Goal: Information Seeking & Learning: Learn about a topic

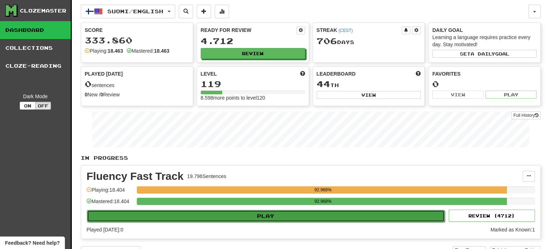
click at [210, 221] on button "Play" at bounding box center [266, 216] width 358 height 12
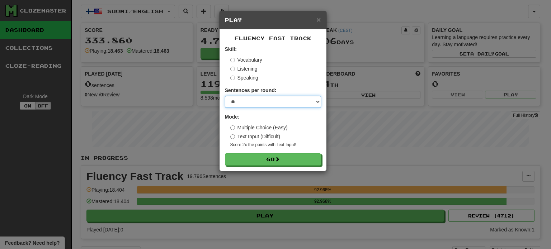
click at [245, 97] on select "* ** ** ** ** ** *** ********" at bounding box center [273, 102] width 96 height 12
select select "**"
click at [225, 96] on select "* ** ** ** ** ** *** ********" at bounding box center [273, 102] width 96 height 12
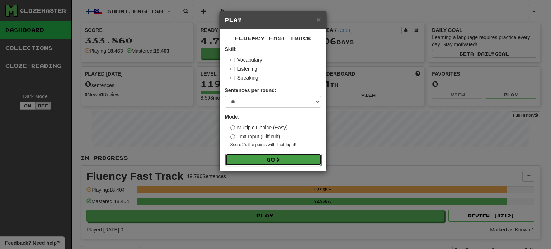
click at [264, 158] on button "Go" at bounding box center [273, 160] width 96 height 12
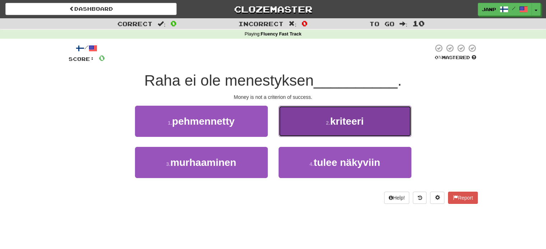
click at [330, 135] on button "2 . kriteeri" at bounding box center [344, 121] width 133 height 31
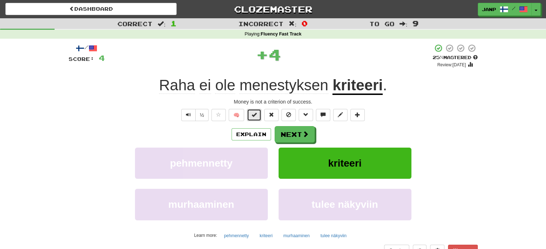
click at [258, 119] on button at bounding box center [254, 115] width 14 height 12
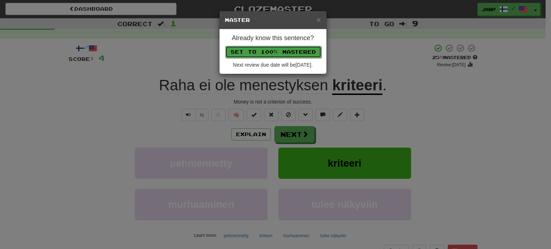
click at [274, 52] on button "Set to 100% Mastered" at bounding box center [273, 52] width 96 height 12
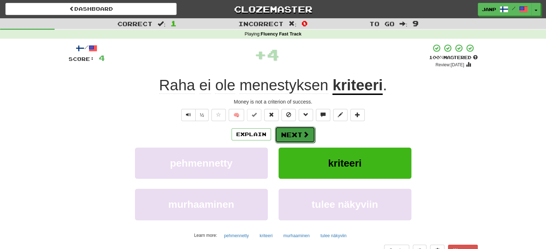
click at [307, 140] on button "Next" at bounding box center [295, 135] width 40 height 17
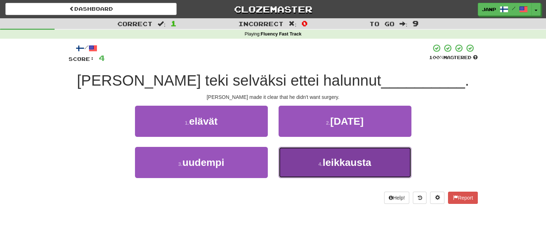
click at [304, 164] on button "4 . leikkausta" at bounding box center [344, 162] width 133 height 31
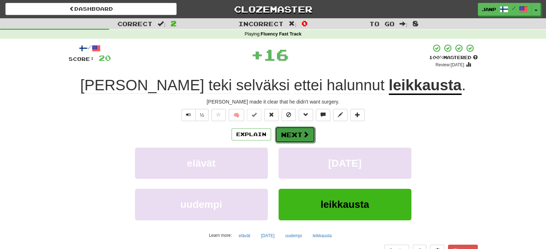
click at [284, 136] on button "Next" at bounding box center [295, 135] width 40 height 17
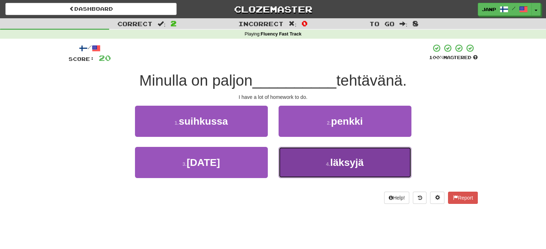
click at [305, 169] on button "4 . läksyjä" at bounding box center [344, 162] width 133 height 31
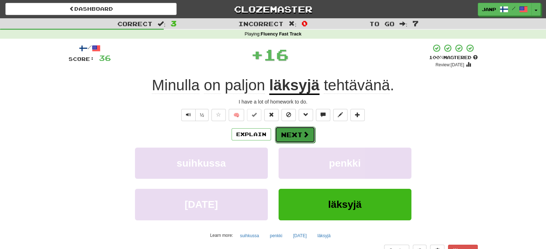
click at [288, 134] on button "Next" at bounding box center [295, 135] width 40 height 17
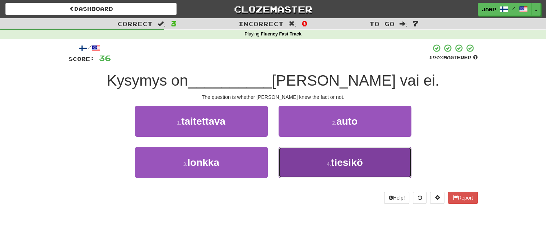
click at [310, 154] on button "4 . tiesikö" at bounding box center [344, 162] width 133 height 31
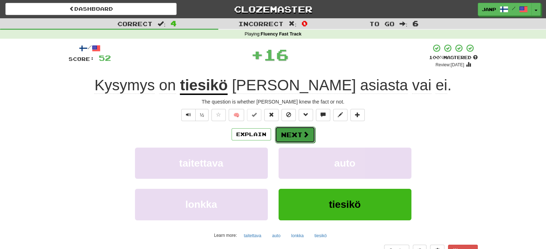
click at [302, 133] on span at bounding box center [305, 134] width 6 height 6
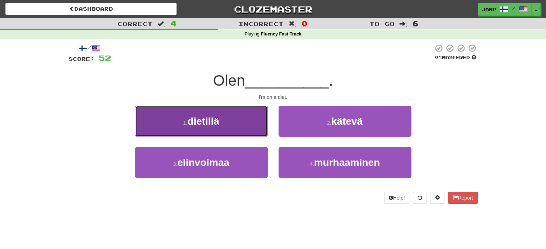
click at [235, 123] on button "1 . dietillä" at bounding box center [201, 121] width 133 height 31
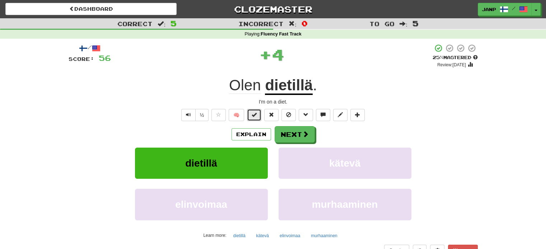
click at [259, 117] on button at bounding box center [254, 115] width 14 height 12
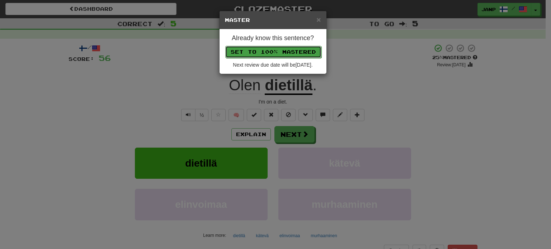
click at [282, 46] on button "Set to 100% Mastered" at bounding box center [273, 52] width 96 height 12
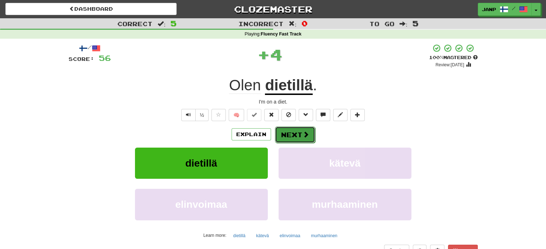
click at [309, 132] on button "Next" at bounding box center [295, 135] width 40 height 17
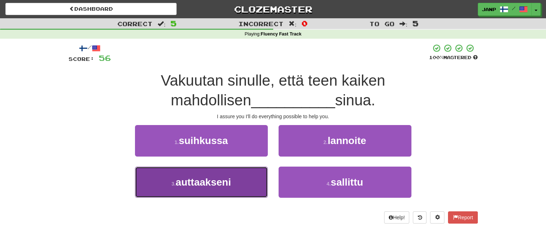
click at [218, 178] on span "auttaakseni" at bounding box center [202, 182] width 55 height 11
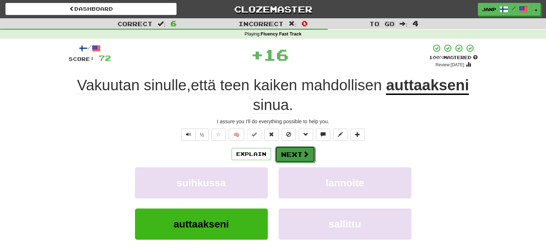
click at [292, 158] on button "Next" at bounding box center [295, 154] width 40 height 17
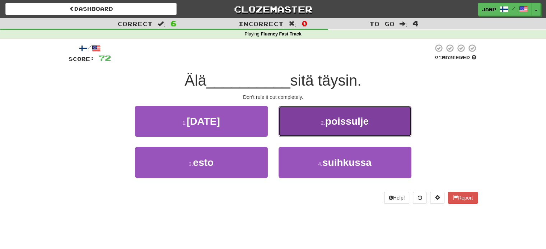
click at [306, 126] on button "2 . poissulje" at bounding box center [344, 121] width 133 height 31
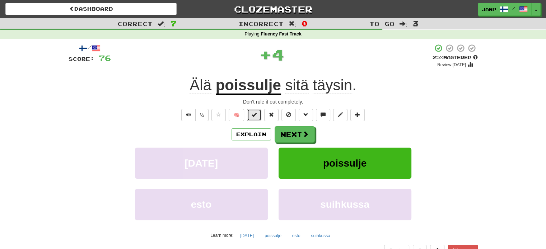
click at [260, 113] on button at bounding box center [254, 115] width 14 height 12
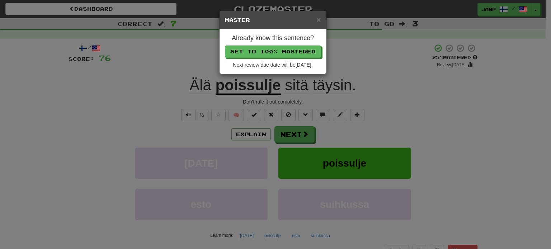
click at [284, 44] on div "Already know this sentence? Set to 100% Mastered Next review due date will be 2…" at bounding box center [273, 51] width 107 height 44
click at [284, 51] on button "Set to 100% Mastered" at bounding box center [273, 52] width 96 height 12
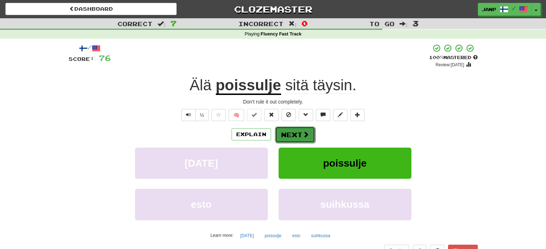
click at [303, 133] on span at bounding box center [305, 134] width 6 height 6
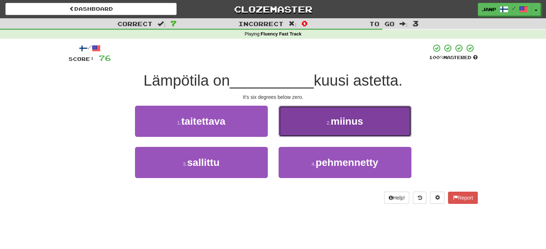
click at [302, 128] on button "2 . miinus" at bounding box center [344, 121] width 133 height 31
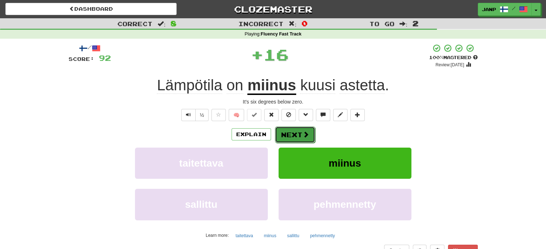
click at [291, 134] on button "Next" at bounding box center [295, 135] width 40 height 17
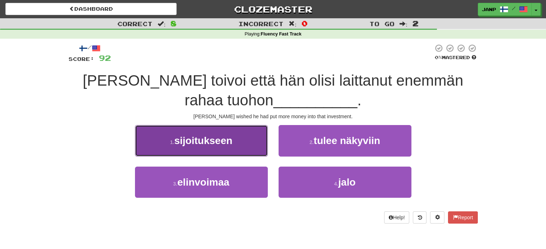
click at [244, 140] on button "1 . sijoitukseen" at bounding box center [201, 140] width 133 height 31
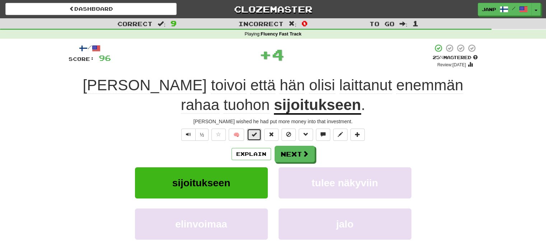
click at [257, 133] on button at bounding box center [254, 135] width 14 height 12
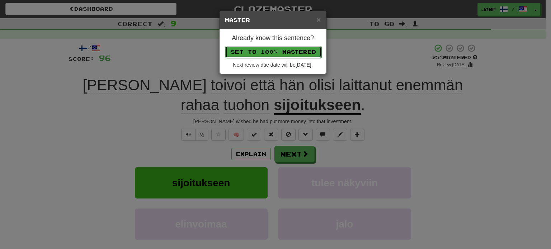
click at [274, 52] on button "Set to 100% Mastered" at bounding box center [273, 52] width 96 height 12
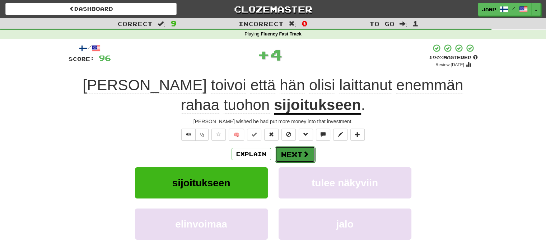
click at [303, 154] on span at bounding box center [305, 154] width 6 height 6
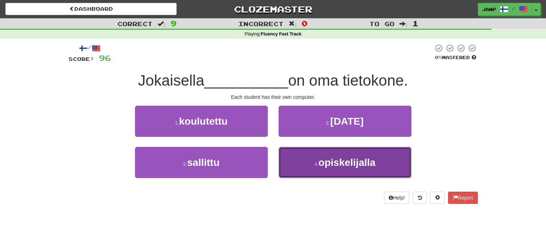
click at [306, 169] on button "4 . opiskelijalla" at bounding box center [344, 162] width 133 height 31
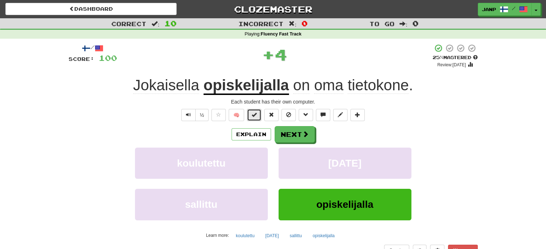
click at [258, 110] on button at bounding box center [254, 115] width 14 height 12
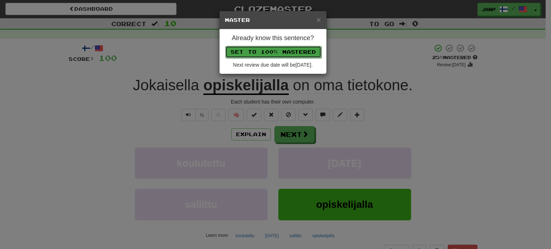
click at [286, 48] on button "Set to 100% Mastered" at bounding box center [273, 52] width 96 height 12
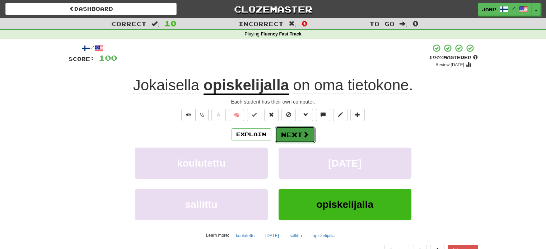
click at [304, 134] on span at bounding box center [305, 134] width 6 height 6
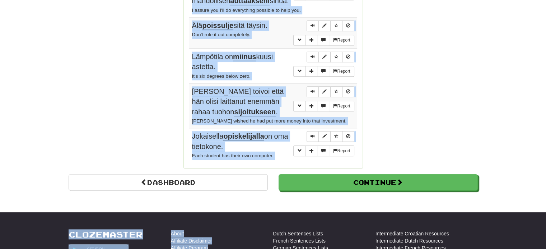
scroll to position [627, 0]
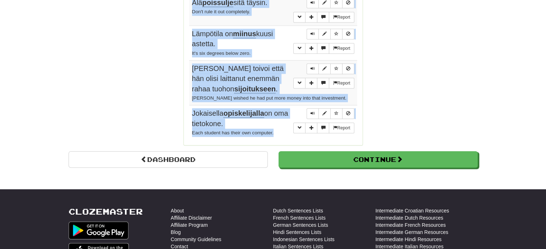
drag, startPoint x: 191, startPoint y: 68, endPoint x: 276, endPoint y: 123, distance: 100.8
copy tbody "Raha ei ole menestyksen kriteeri . Money is not a criterion of success. Report …"
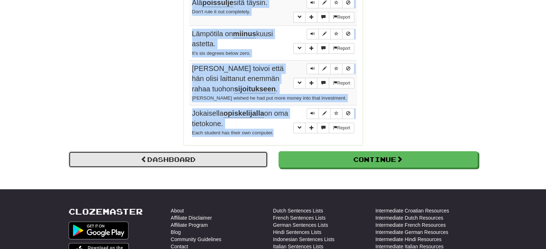
click at [159, 156] on link "Dashboard" at bounding box center [168, 159] width 199 height 17
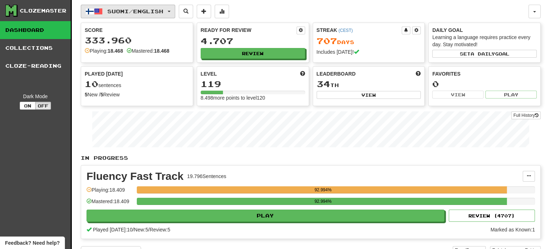
click at [142, 9] on span "Suomi / English" at bounding box center [135, 11] width 56 height 6
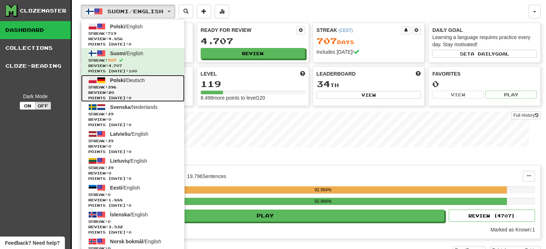
click at [131, 85] on span "Streak: 396" at bounding box center [132, 87] width 89 height 5
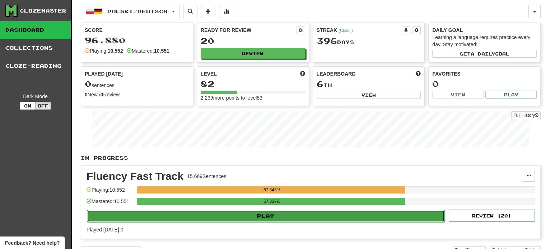
click at [222, 213] on button "Play" at bounding box center [266, 216] width 358 height 12
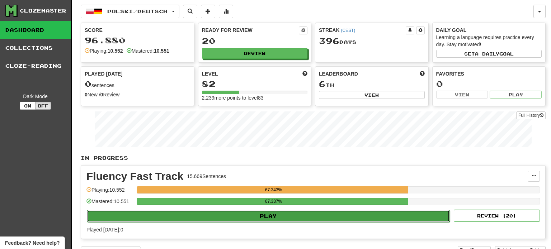
select select "**"
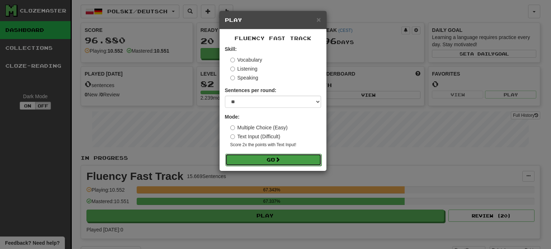
click at [263, 163] on button "Go" at bounding box center [273, 160] width 96 height 12
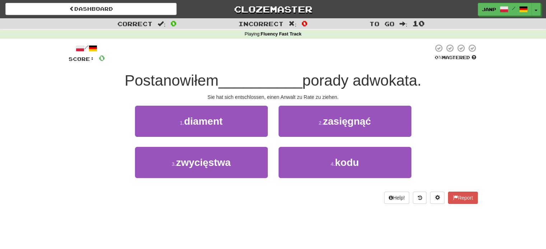
click at [293, 139] on div "2 . zasięgnąć" at bounding box center [345, 126] width 144 height 41
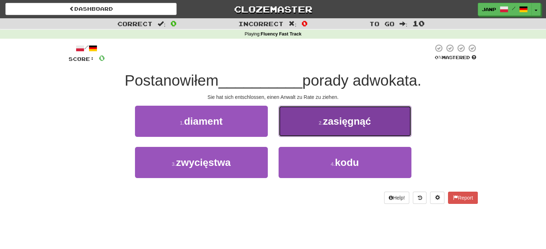
click at [293, 130] on button "2 . zasięgnąć" at bounding box center [344, 121] width 133 height 31
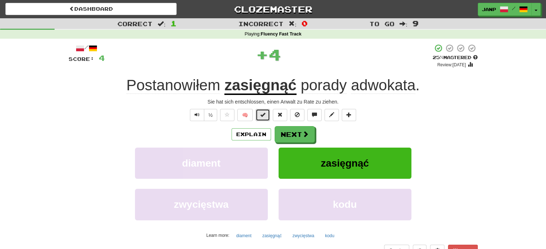
click at [261, 116] on span at bounding box center [262, 114] width 5 height 5
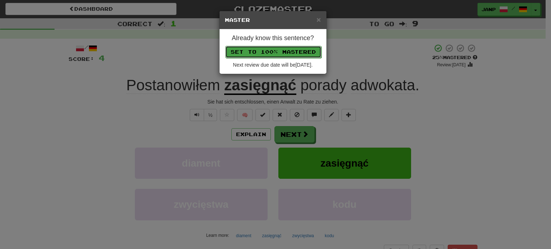
click at [268, 52] on button "Set to 100% Mastered" at bounding box center [273, 52] width 96 height 12
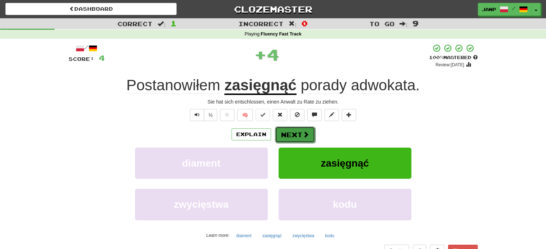
click at [286, 133] on button "Next" at bounding box center [295, 135] width 40 height 17
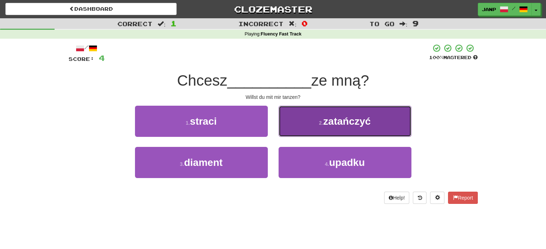
click at [307, 126] on button "2 . zatańczyć" at bounding box center [344, 121] width 133 height 31
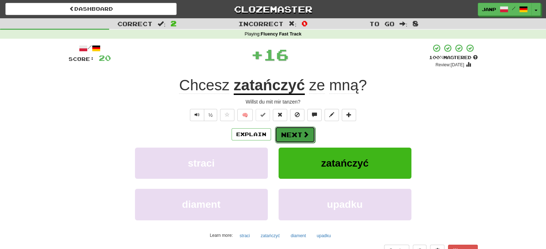
click at [294, 135] on button "Next" at bounding box center [295, 135] width 40 height 17
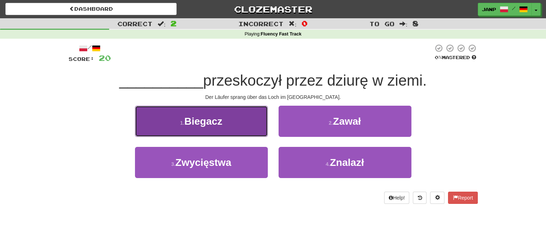
click at [244, 131] on button "1 . [GEOGRAPHIC_DATA]" at bounding box center [201, 121] width 133 height 31
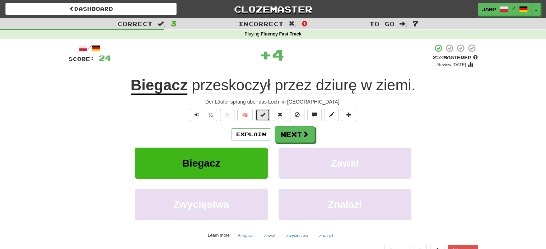
click at [262, 114] on span at bounding box center [262, 114] width 5 height 5
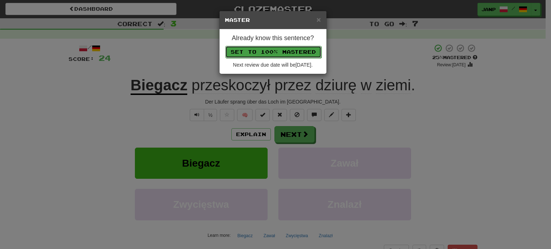
click at [278, 53] on button "Set to 100% Mastered" at bounding box center [273, 52] width 96 height 12
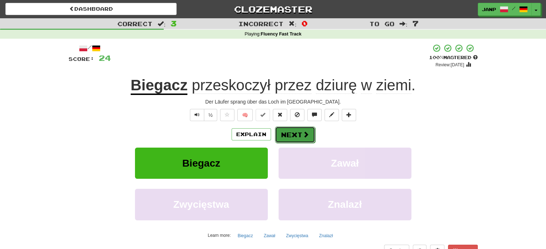
click at [304, 137] on span at bounding box center [305, 134] width 6 height 6
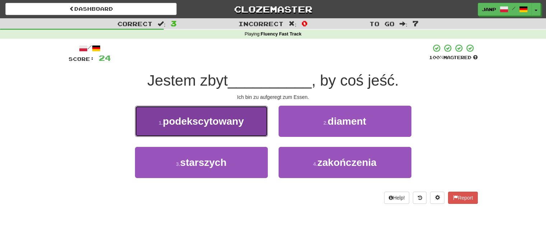
click at [230, 119] on span "podekscytowany" at bounding box center [203, 121] width 81 height 11
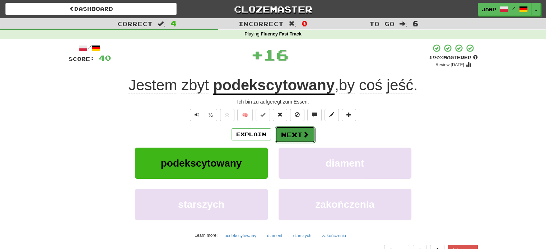
click at [299, 134] on button "Next" at bounding box center [295, 135] width 40 height 17
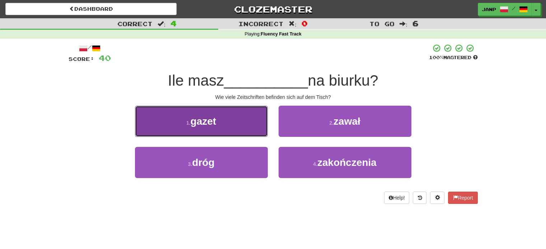
click at [237, 131] on button "1 . gazet" at bounding box center [201, 121] width 133 height 31
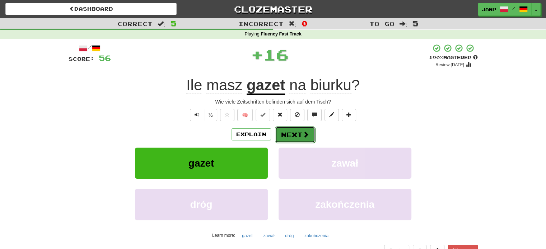
click at [292, 133] on button "Next" at bounding box center [295, 135] width 40 height 17
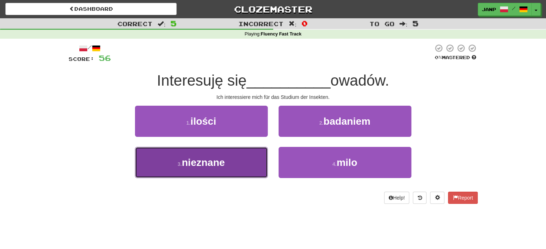
click at [236, 161] on button "3 . nieznane" at bounding box center [201, 162] width 133 height 31
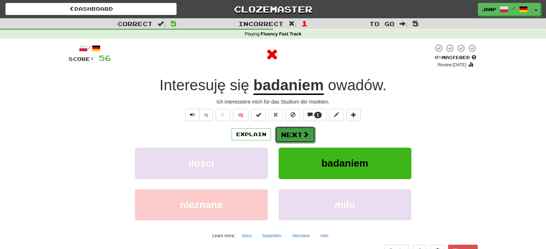
click at [287, 132] on button "Next" at bounding box center [295, 135] width 40 height 17
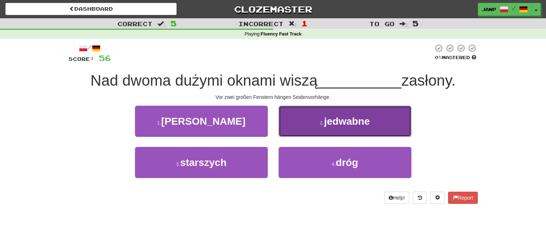
click at [290, 127] on button "2 . jedwabne" at bounding box center [344, 121] width 133 height 31
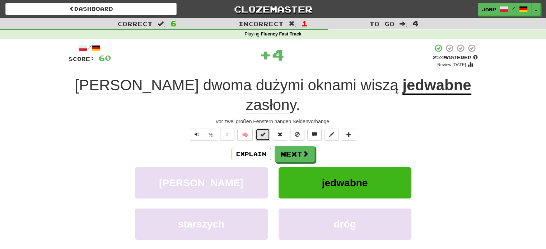
click at [263, 129] on button at bounding box center [262, 135] width 14 height 12
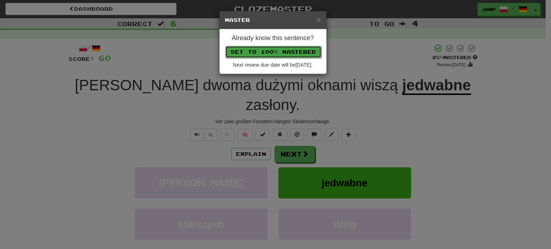
click at [270, 49] on button "Set to 100% Mastered" at bounding box center [273, 52] width 96 height 12
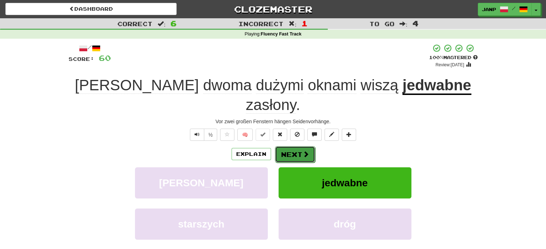
click at [304, 151] on span at bounding box center [305, 154] width 6 height 6
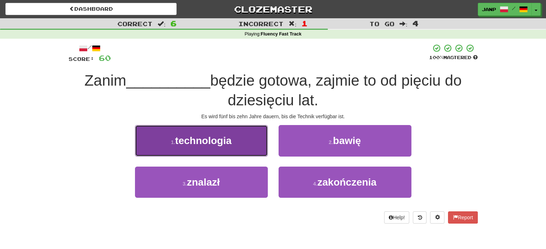
click at [248, 150] on button "1 . technologia" at bounding box center [201, 140] width 133 height 31
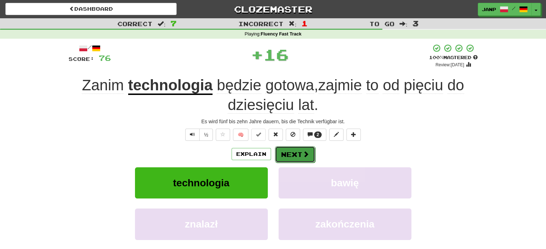
click at [284, 151] on button "Next" at bounding box center [295, 154] width 40 height 17
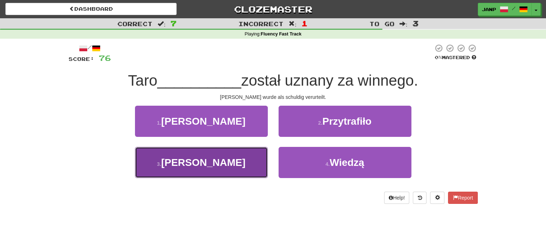
click at [242, 164] on button "3 . Ito" at bounding box center [201, 162] width 133 height 31
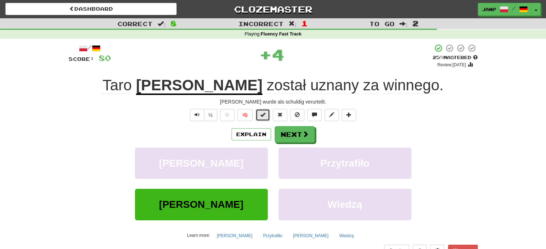
click at [264, 119] on button at bounding box center [262, 115] width 14 height 12
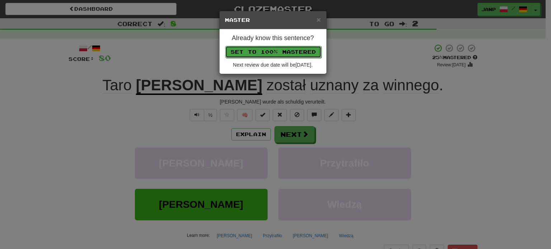
click at [271, 53] on button "Set to 100% Mastered" at bounding box center [273, 52] width 96 height 12
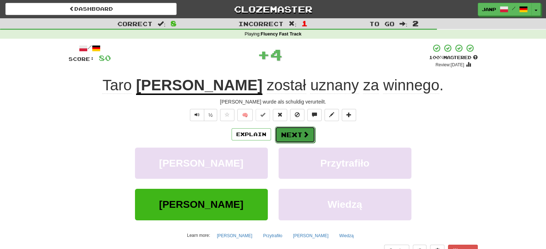
click at [295, 132] on button "Next" at bounding box center [295, 135] width 40 height 17
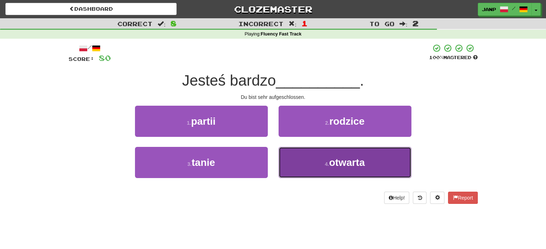
click at [302, 159] on button "4 . otwarta" at bounding box center [344, 162] width 133 height 31
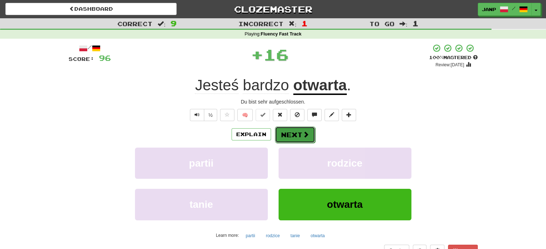
click at [287, 137] on button "Next" at bounding box center [295, 135] width 40 height 17
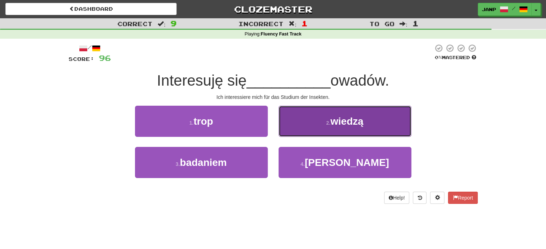
click at [286, 126] on button "2 . wiedzą" at bounding box center [344, 121] width 133 height 31
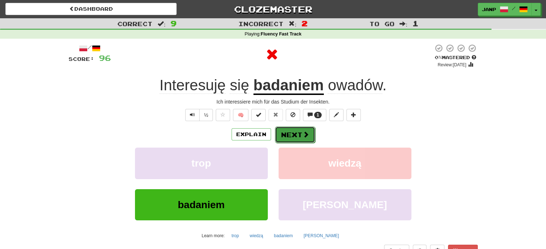
click at [290, 133] on button "Next" at bounding box center [295, 135] width 40 height 17
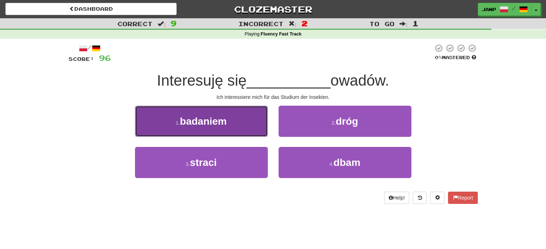
click at [235, 126] on button "1 . badaniem" at bounding box center [201, 121] width 133 height 31
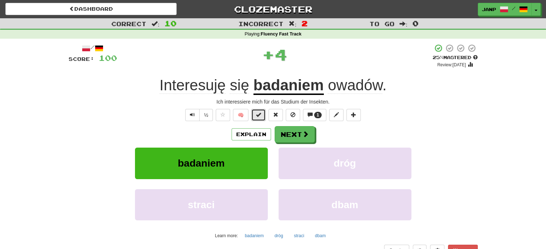
click at [257, 116] on span at bounding box center [258, 114] width 5 height 5
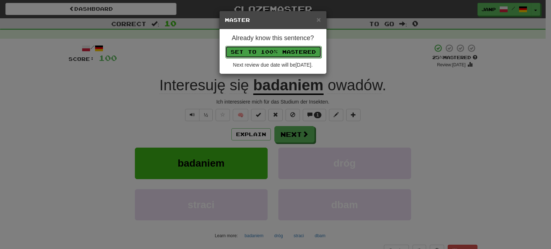
click at [267, 52] on button "Set to 100% Mastered" at bounding box center [273, 52] width 96 height 12
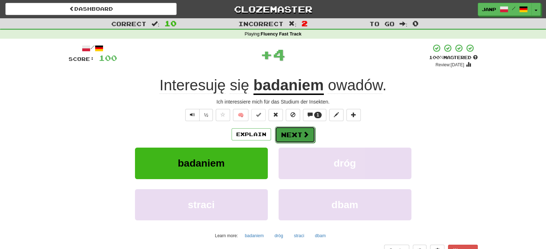
click at [297, 133] on button "Next" at bounding box center [295, 135] width 40 height 17
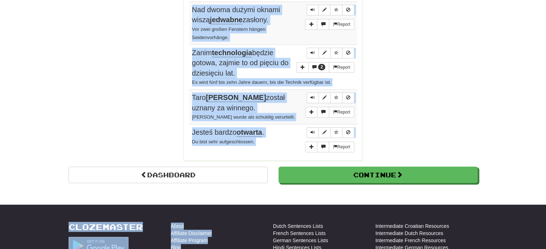
scroll to position [650, 0]
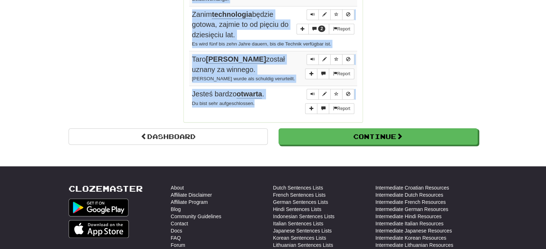
drag, startPoint x: 189, startPoint y: 101, endPoint x: 239, endPoint y: 90, distance: 50.7
copy tbody "Postanowiłem zasięgnąć porady adwokata. Sie hat sich entschlossen, einen Anwalt…"
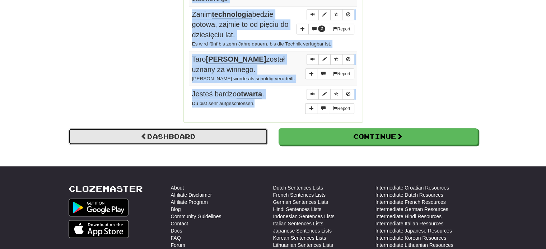
click at [151, 128] on link "Dashboard" at bounding box center [168, 136] width 199 height 17
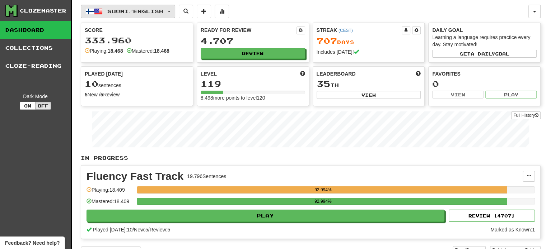
click at [143, 13] on span "Suomi / English" at bounding box center [135, 11] width 56 height 6
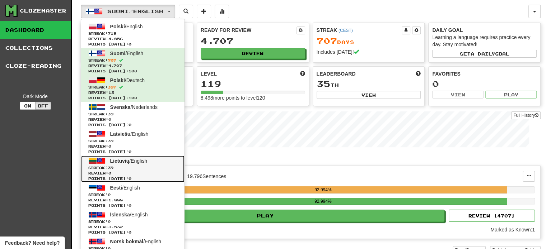
click at [116, 162] on span "Lietuvių" at bounding box center [119, 161] width 19 height 6
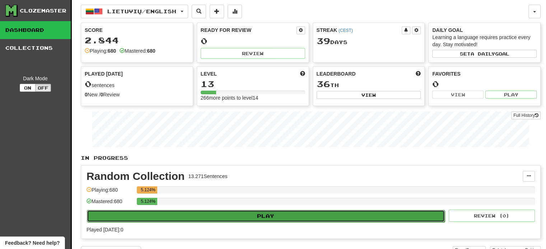
click at [247, 216] on button "Play" at bounding box center [266, 216] width 358 height 12
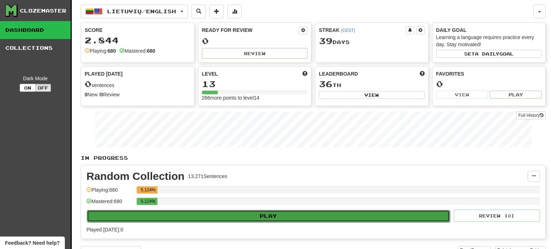
select select "**"
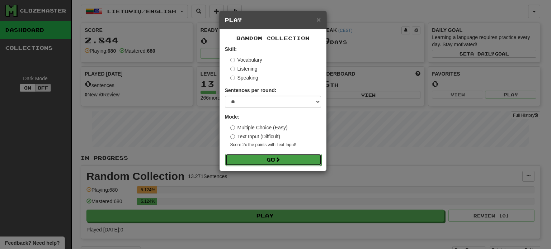
click at [270, 161] on button "Go" at bounding box center [273, 160] width 96 height 12
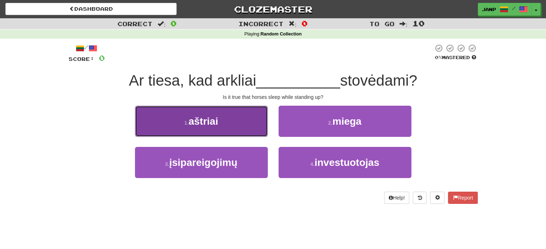
click at [227, 133] on button "1 . aštriai" at bounding box center [201, 121] width 133 height 31
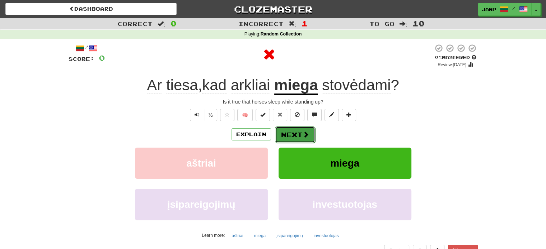
click at [290, 132] on button "Next" at bounding box center [295, 135] width 40 height 17
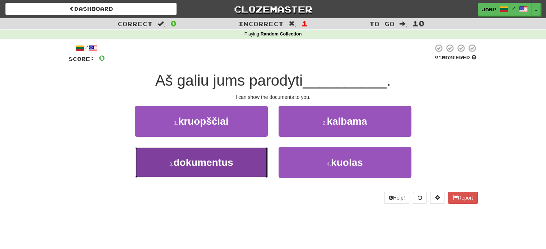
click at [245, 162] on button "3 . dokumentus" at bounding box center [201, 162] width 133 height 31
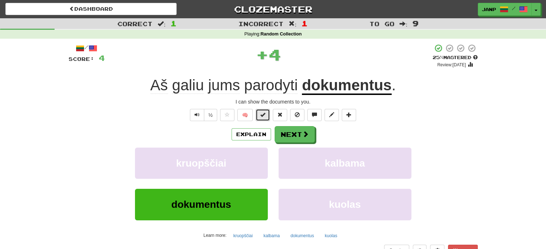
click at [263, 116] on span at bounding box center [262, 114] width 5 height 5
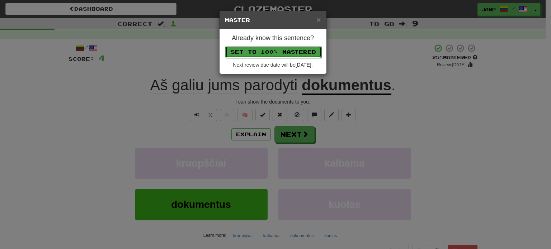
click at [292, 52] on button "Set to 100% Mastered" at bounding box center [273, 52] width 96 height 12
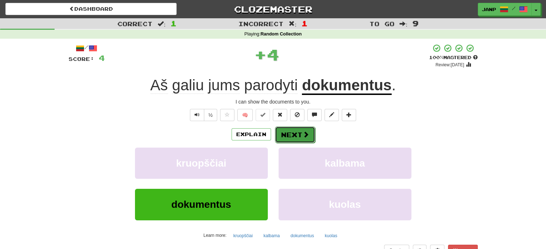
click at [296, 135] on button "Next" at bounding box center [295, 135] width 40 height 17
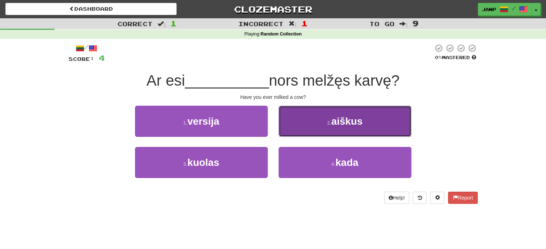
click at [294, 126] on button "2 . aiškus" at bounding box center [344, 121] width 133 height 31
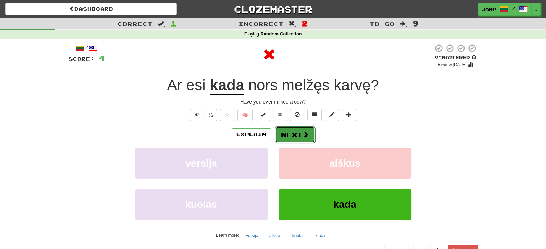
click at [290, 132] on button "Next" at bounding box center [295, 135] width 40 height 17
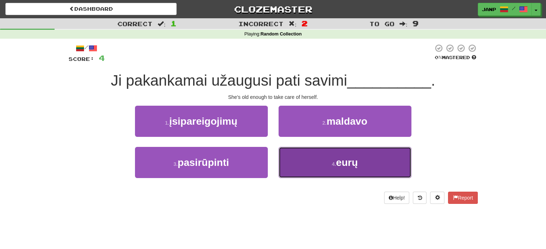
click at [294, 161] on button "4 . eurų" at bounding box center [344, 162] width 133 height 31
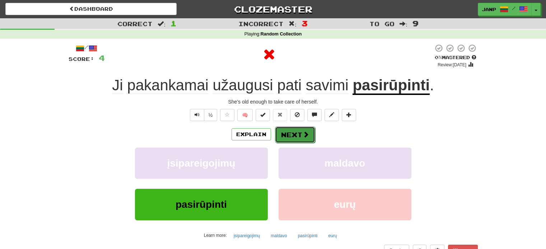
click at [291, 140] on button "Next" at bounding box center [295, 135] width 40 height 17
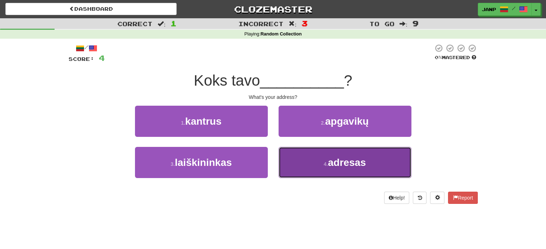
click at [299, 168] on button "4 . adresas" at bounding box center [344, 162] width 133 height 31
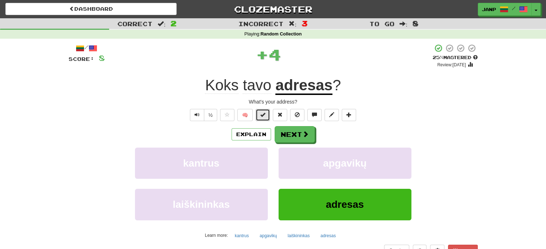
click at [266, 119] on button at bounding box center [262, 115] width 14 height 12
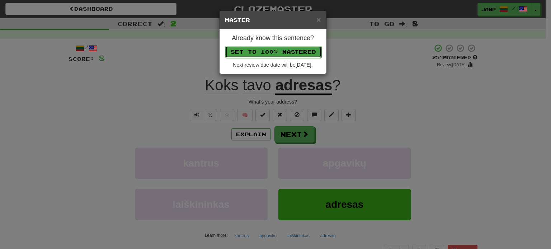
click at [274, 52] on button "Set to 100% Mastered" at bounding box center [273, 52] width 96 height 12
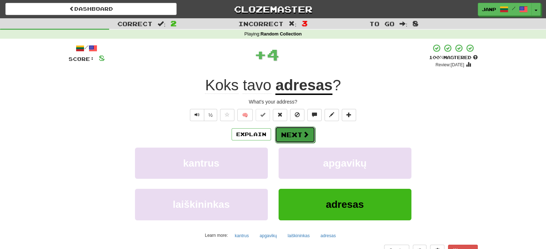
click at [307, 132] on span at bounding box center [305, 134] width 6 height 6
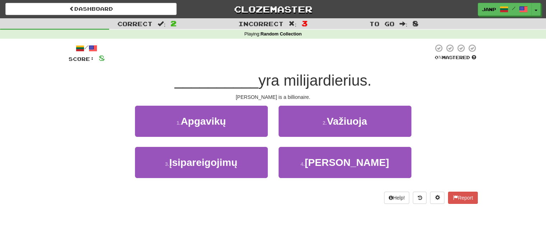
click at [329, 181] on div "4 . Tomas" at bounding box center [345, 167] width 144 height 41
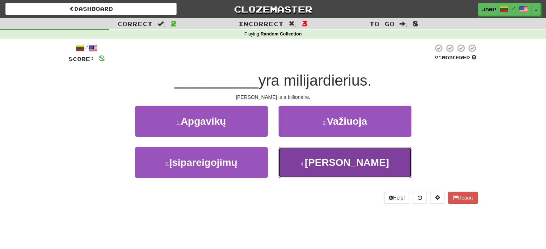
click at [332, 172] on button "4 . Tomas" at bounding box center [344, 162] width 133 height 31
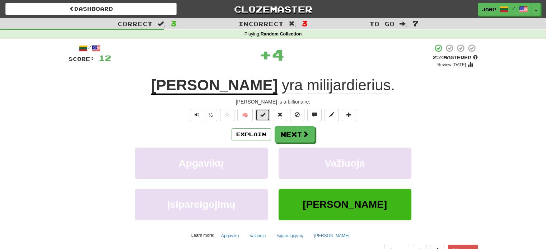
click at [263, 117] on span at bounding box center [262, 114] width 5 height 5
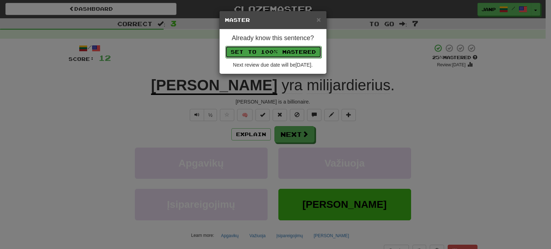
click at [282, 54] on button "Set to 100% Mastered" at bounding box center [273, 52] width 96 height 12
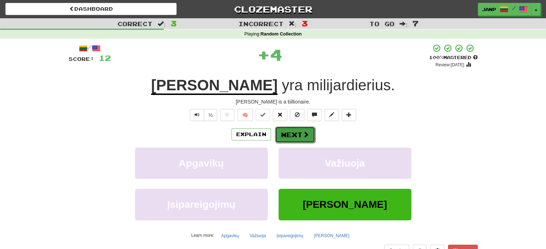
click at [310, 131] on button "Next" at bounding box center [295, 135] width 40 height 17
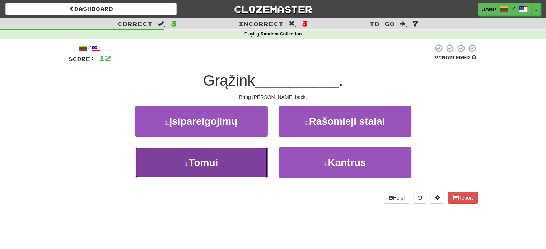
click at [227, 157] on button "3 . Tomui" at bounding box center [201, 162] width 133 height 31
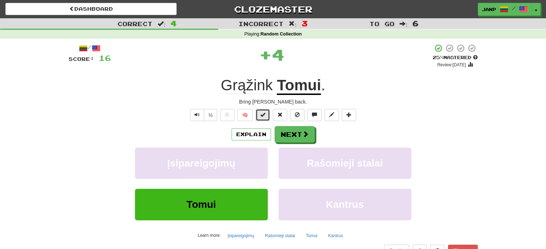
click at [266, 116] on button at bounding box center [262, 115] width 14 height 12
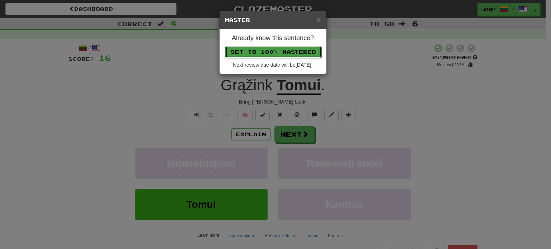
click at [263, 50] on button "Set to 100% Mastered" at bounding box center [273, 52] width 96 height 12
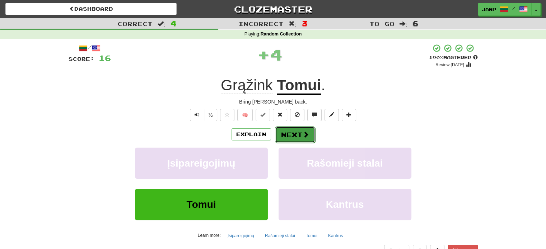
click at [302, 133] on span at bounding box center [305, 134] width 6 height 6
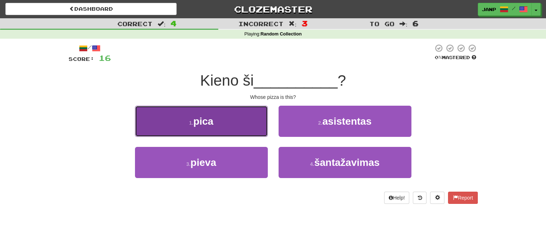
click at [225, 127] on button "1 . [MEDICAL_DATA]" at bounding box center [201, 121] width 133 height 31
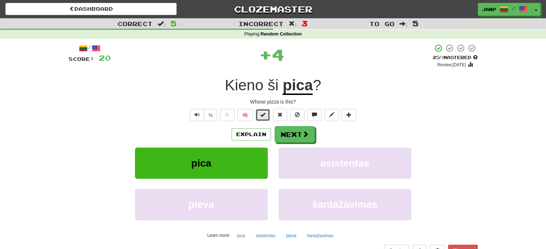
click at [264, 115] on span at bounding box center [262, 114] width 5 height 5
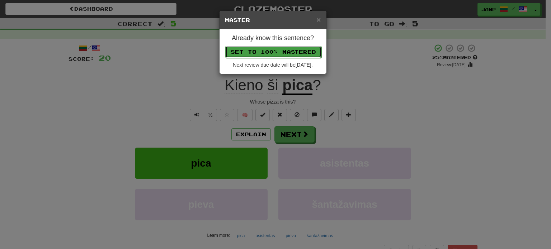
click at [270, 53] on button "Set to 100% Mastered" at bounding box center [273, 52] width 96 height 12
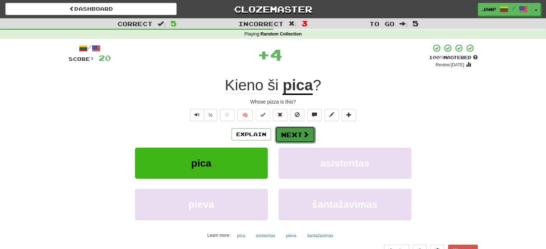
click at [309, 134] on button "Next" at bounding box center [295, 135] width 40 height 17
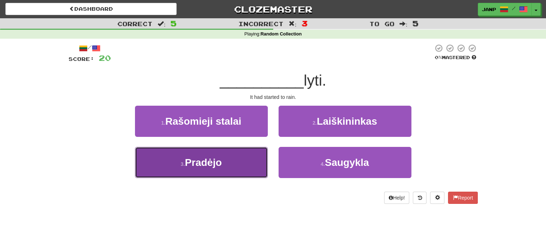
click at [245, 174] on button "3 . Pradėjo" at bounding box center [201, 162] width 133 height 31
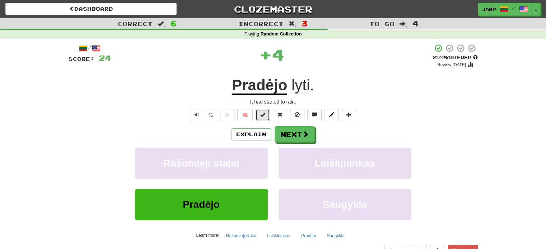
click at [260, 112] on button at bounding box center [262, 115] width 14 height 12
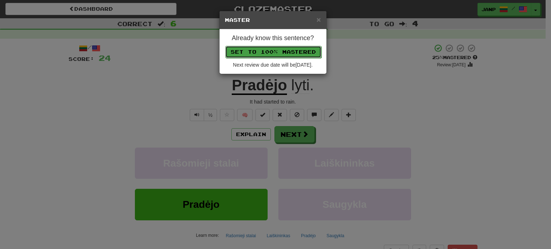
click at [270, 52] on button "Set to 100% Mastered" at bounding box center [273, 52] width 96 height 12
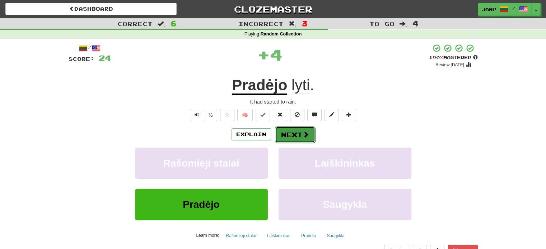
click at [300, 138] on button "Next" at bounding box center [295, 135] width 40 height 17
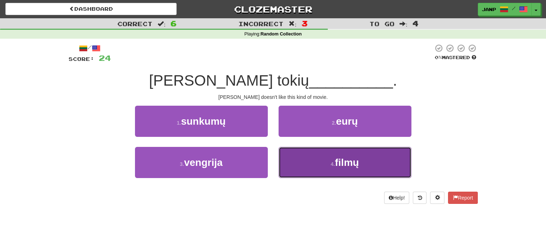
click at [310, 166] on button "4 . filmų" at bounding box center [344, 162] width 133 height 31
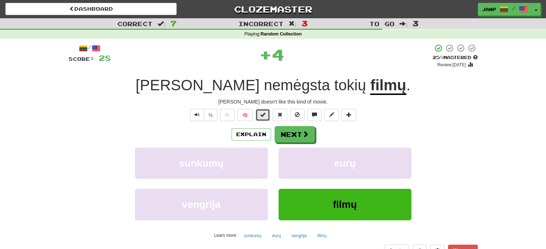
click at [260, 113] on button at bounding box center [262, 115] width 14 height 12
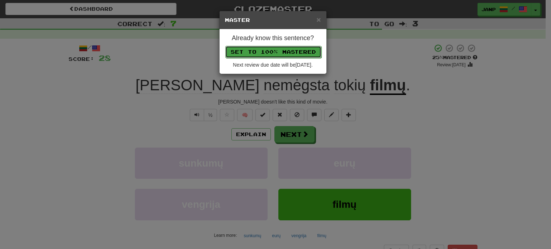
click at [268, 49] on button "Set to 100% Mastered" at bounding box center [273, 52] width 96 height 12
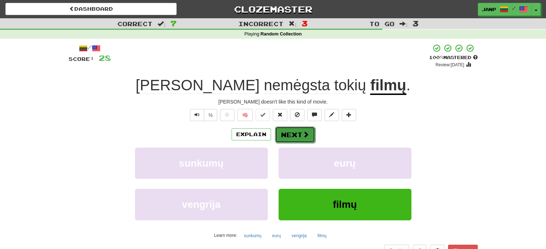
click at [292, 135] on button "Next" at bounding box center [295, 135] width 40 height 17
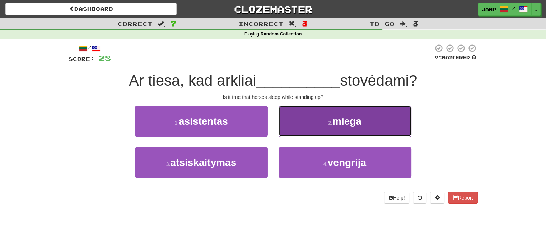
click at [309, 126] on button "2 . miega" at bounding box center [344, 121] width 133 height 31
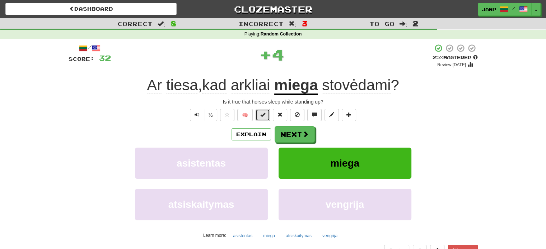
click at [264, 116] on span at bounding box center [262, 114] width 5 height 5
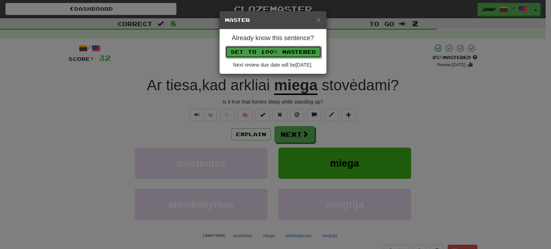
click at [279, 52] on button "Set to 100% Mastered" at bounding box center [273, 52] width 96 height 12
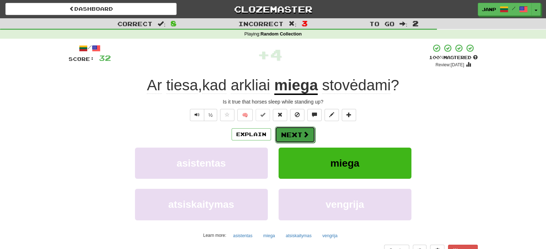
click at [294, 132] on button "Next" at bounding box center [295, 135] width 40 height 17
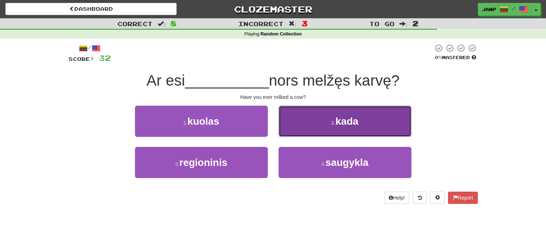
click at [293, 131] on button "2 . kada" at bounding box center [344, 121] width 133 height 31
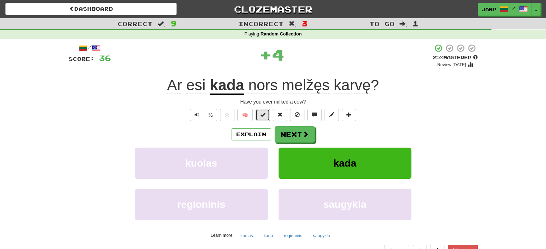
click at [258, 113] on button at bounding box center [262, 115] width 14 height 12
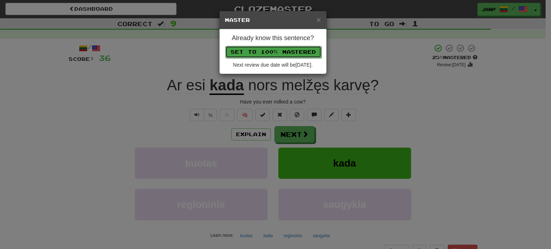
click at [284, 56] on button "Set to 100% Mastered" at bounding box center [273, 52] width 96 height 12
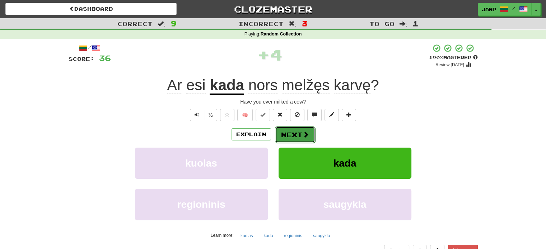
click at [299, 131] on button "Next" at bounding box center [295, 135] width 40 height 17
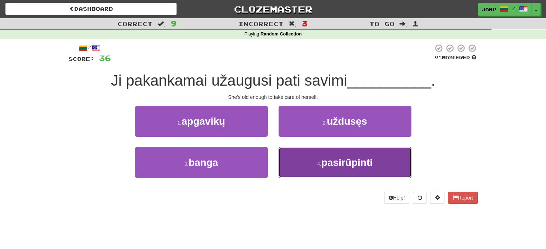
click at [304, 156] on button "4 . pasirūpinti" at bounding box center [344, 162] width 133 height 31
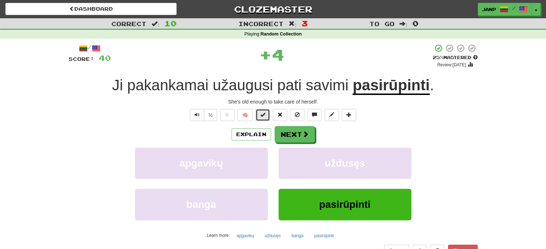
click at [268, 112] on button at bounding box center [262, 115] width 14 height 12
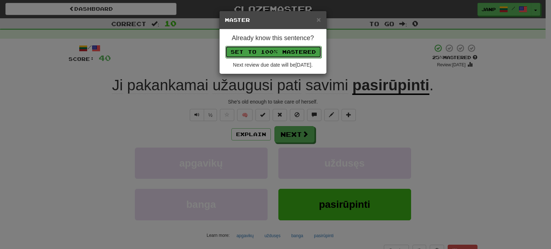
click at [277, 50] on button "Set to 100% Mastered" at bounding box center [273, 52] width 96 height 12
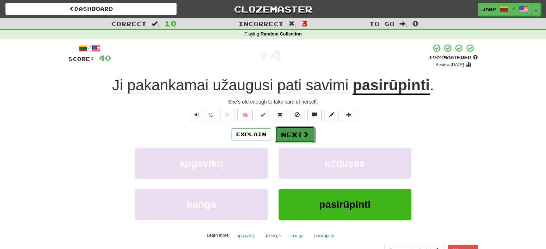
click at [304, 137] on span at bounding box center [305, 134] width 6 height 6
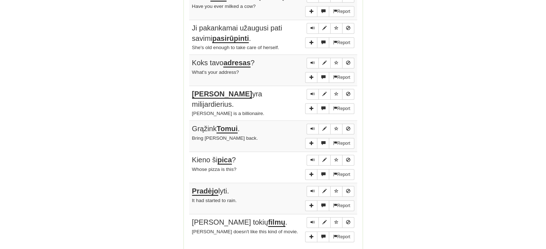
scroll to position [472, 0]
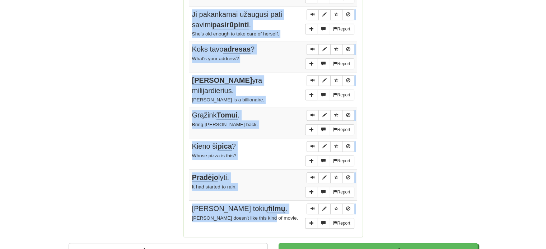
drag, startPoint x: 189, startPoint y: 165, endPoint x: 279, endPoint y: 213, distance: 102.7
click at [279, 213] on tbody "Report Ar tiesa, kad arkliai miega stovėdami? Is it true that horses sleep whil…" at bounding box center [273, 69] width 168 height 326
copy tbody "Ar tiesa, kad arkliai miega stovėdami? Is it true that horses sleep while stand…"
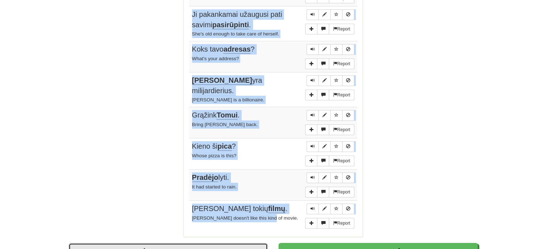
click at [173, 243] on link "Dashboard" at bounding box center [168, 251] width 199 height 17
